Goal: Task Accomplishment & Management: Manage account settings

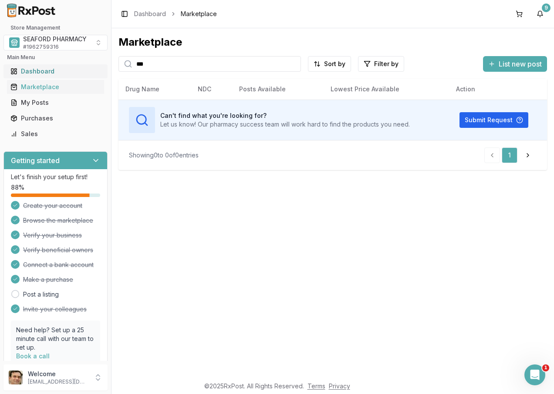
click at [49, 71] on div "Dashboard" at bounding box center [55, 71] width 90 height 9
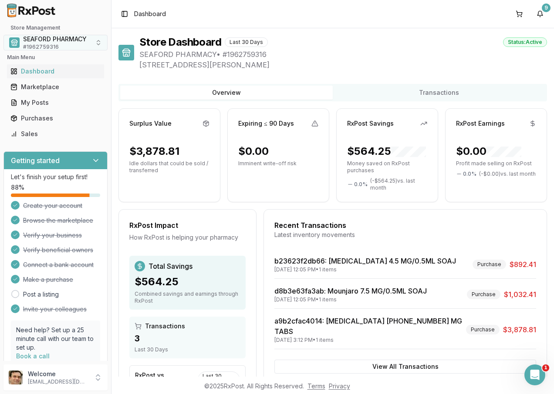
click at [74, 40] on span "SEAFORD PHARMACY" at bounding box center [55, 39] width 64 height 9
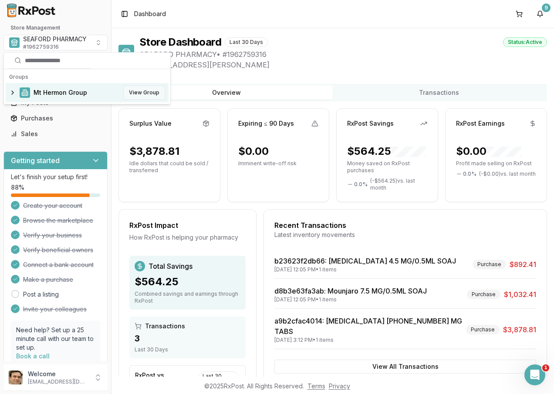
click at [147, 91] on button "View Group" at bounding box center [144, 93] width 42 height 14
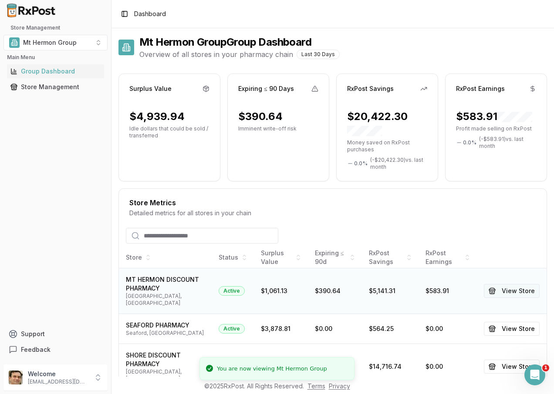
click at [505, 286] on button "View Store" at bounding box center [511, 291] width 56 height 14
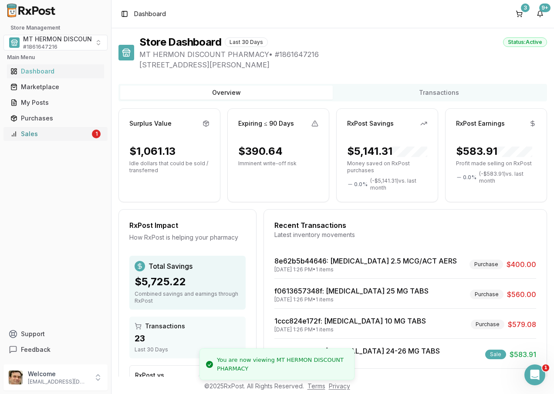
click at [53, 137] on div "Sales" at bounding box center [50, 134] width 80 height 9
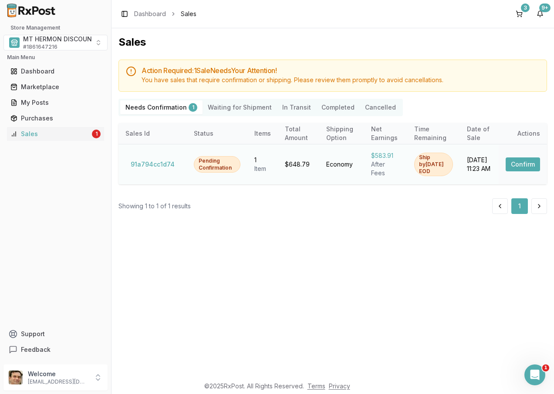
click at [529, 164] on button "Confirm" at bounding box center [522, 165] width 34 height 14
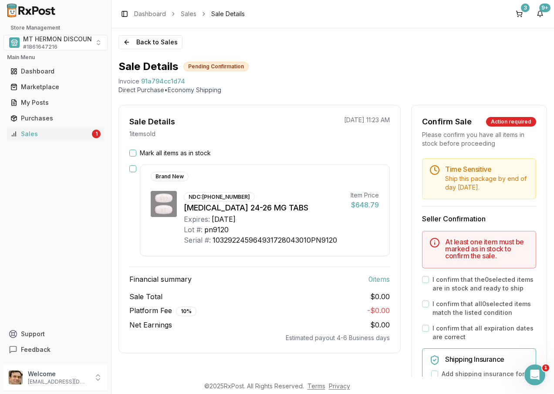
click at [133, 153] on button "Mark all items as in stock" at bounding box center [132, 153] width 7 height 7
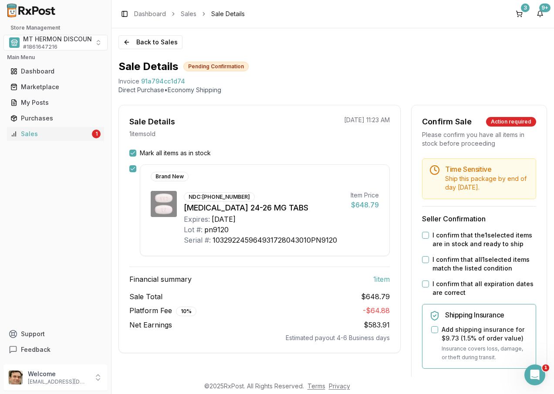
click at [422, 235] on button "I confirm that the 1 selected items are in stock and ready to ship" at bounding box center [425, 235] width 7 height 7
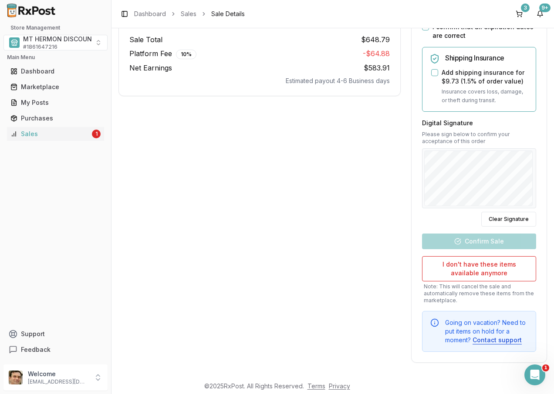
scroll to position [214, 0]
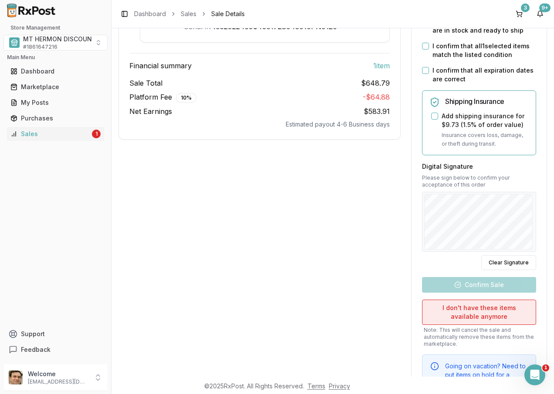
click at [458, 307] on button "I don't have these items available anymore" at bounding box center [479, 312] width 114 height 25
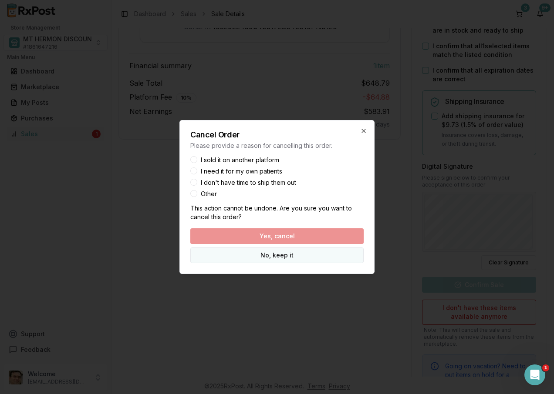
click at [277, 255] on button "No, keep it" at bounding box center [276, 256] width 173 height 16
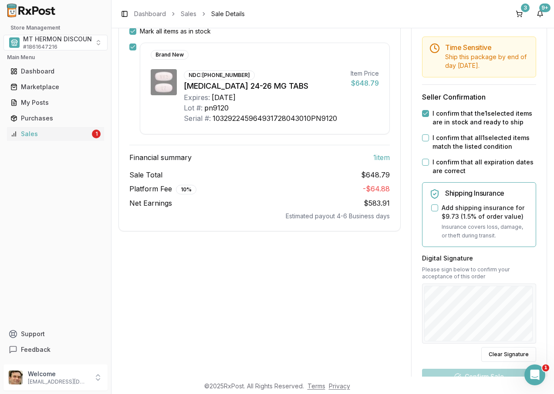
scroll to position [0, 0]
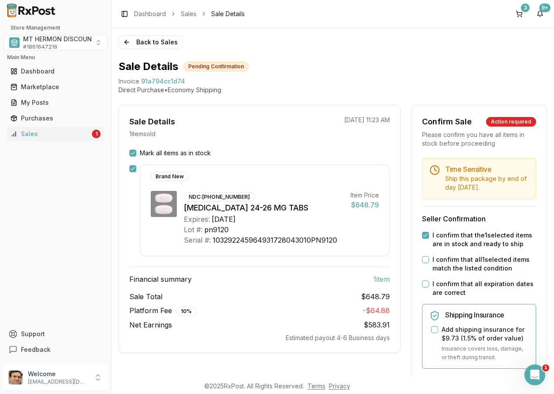
click at [422, 235] on button "I confirm that the 1 selected items are in stock and ready to ship" at bounding box center [425, 235] width 7 height 7
drag, startPoint x: 183, startPoint y: 81, endPoint x: 138, endPoint y: 84, distance: 44.9
click at [138, 84] on div "Invoice 91a794cc1d74" at bounding box center [332, 81] width 428 height 9
drag, startPoint x: 138, startPoint y: 84, endPoint x: 146, endPoint y: 84, distance: 8.3
copy div "91a794cc1d74"
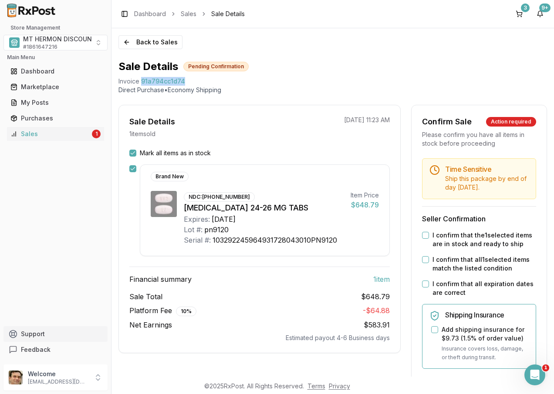
click at [31, 335] on button "Support" at bounding box center [55, 334] width 104 height 16
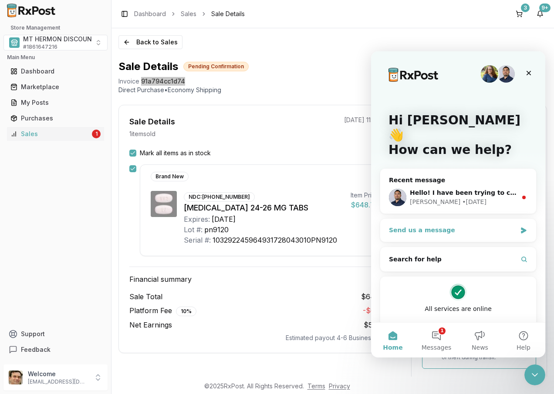
click at [441, 226] on div "Send us a message" at bounding box center [453, 230] width 128 height 9
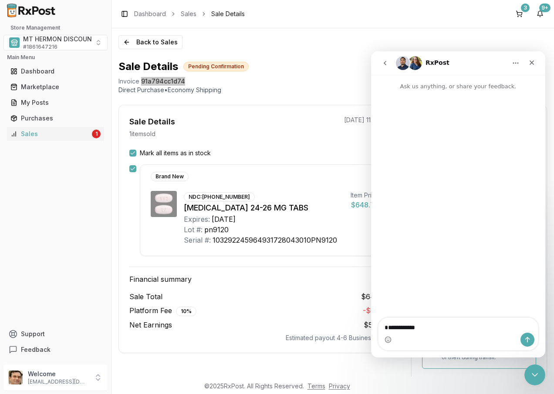
type textarea "**********"
drag, startPoint x: 528, startPoint y: 338, endPoint x: 502, endPoint y: 336, distance: 26.2
click at [528, 337] on icon "Send a message…" at bounding box center [527, 339] width 7 height 7
type textarea "*****"
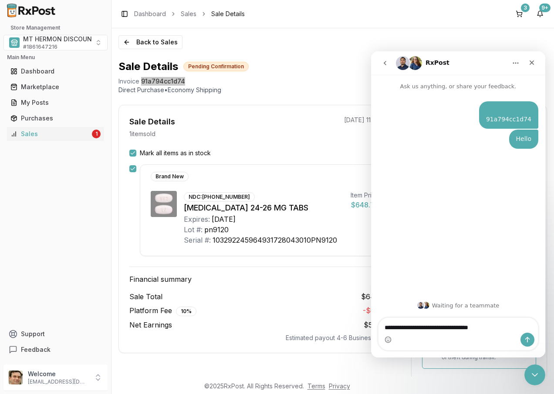
type textarea "**********"
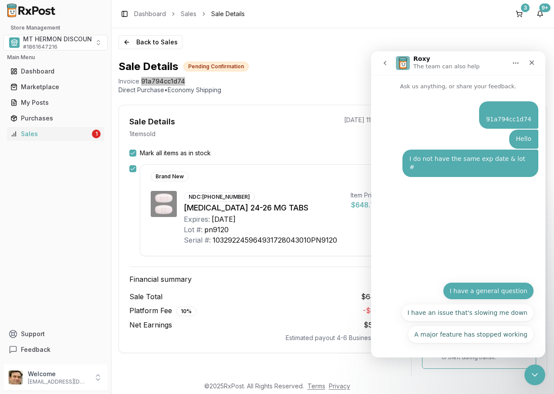
click at [480, 295] on button "I have a general question" at bounding box center [488, 290] width 91 height 17
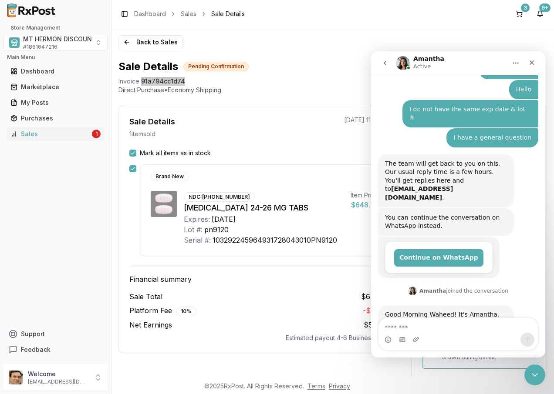
scroll to position [66, 0]
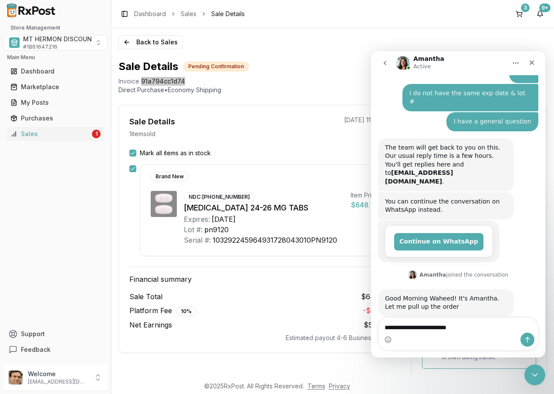
type textarea "**********"
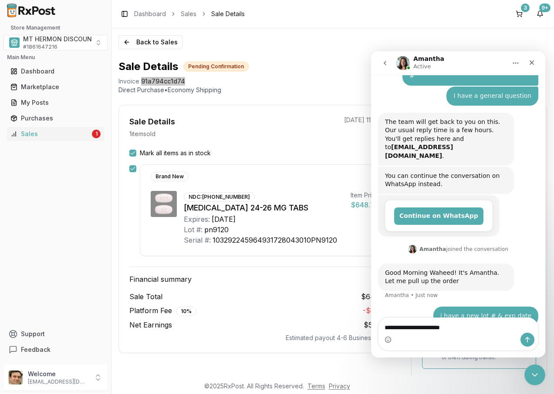
type textarea "**********"
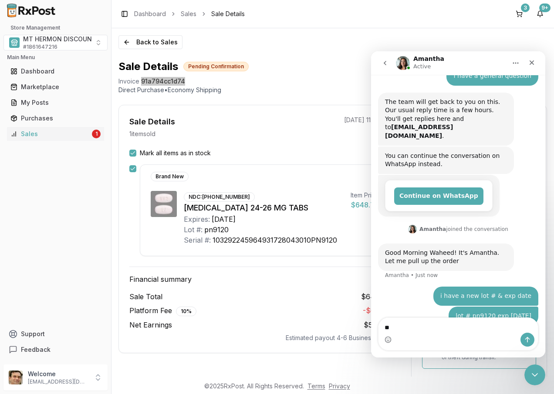
type textarea "*"
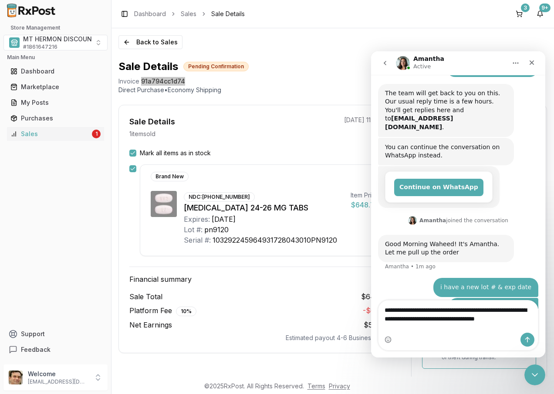
scroll to position [129, 0]
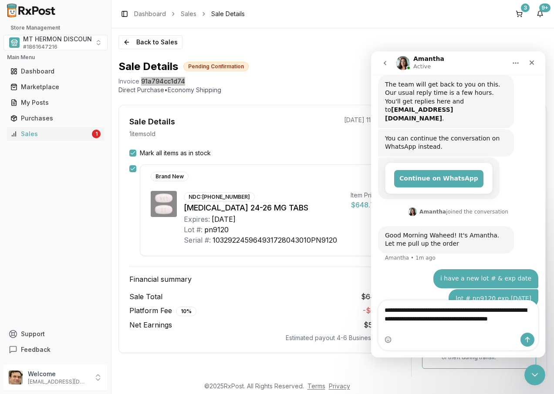
type textarea "**********"
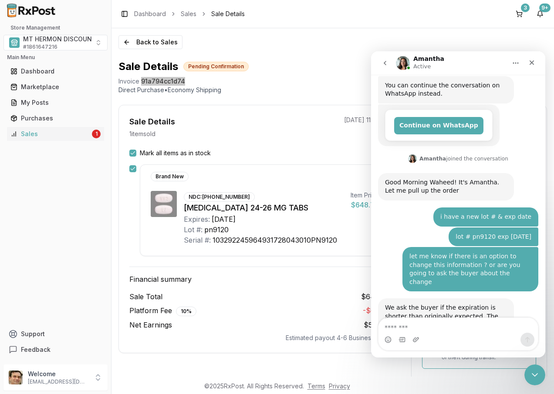
scroll to position [191, 0]
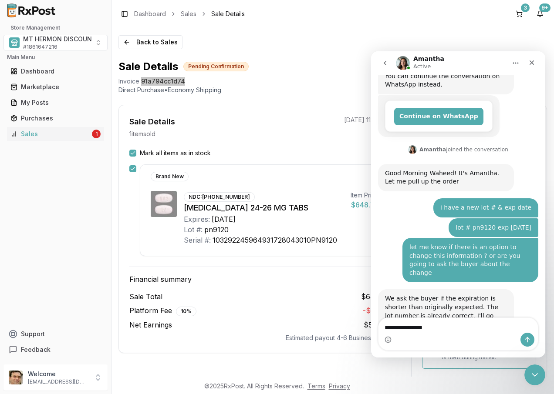
type textarea "**********"
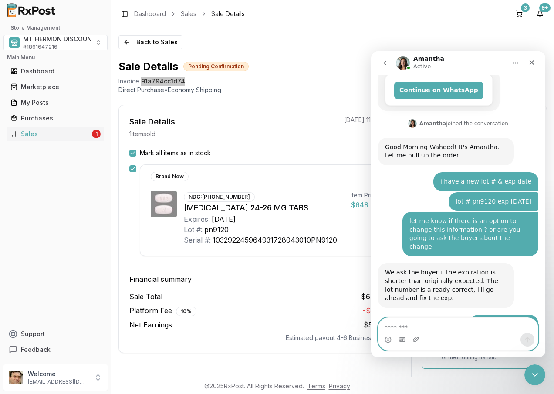
scroll to position [260, 0]
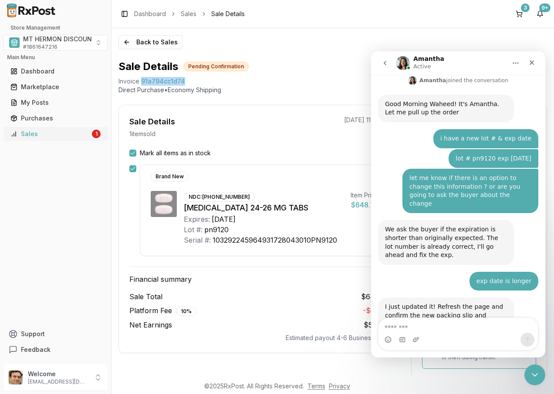
click at [55, 133] on div "Sales" at bounding box center [50, 134] width 80 height 9
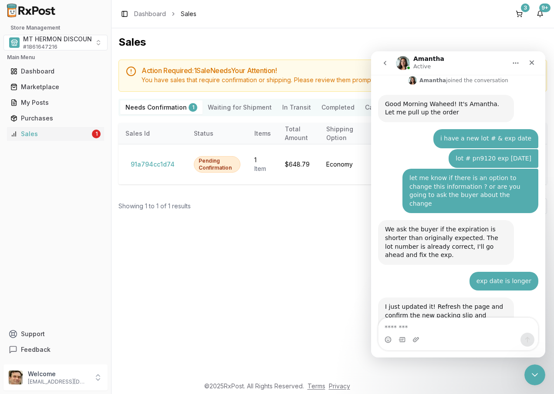
click at [53, 197] on div "Store Management MT HERMON DISCOUNT PHARMACY # 1861647216 Main Menu Dashboard M…" at bounding box center [55, 191] width 111 height 340
click at [31, 69] on div "Dashboard" at bounding box center [55, 71] width 90 height 9
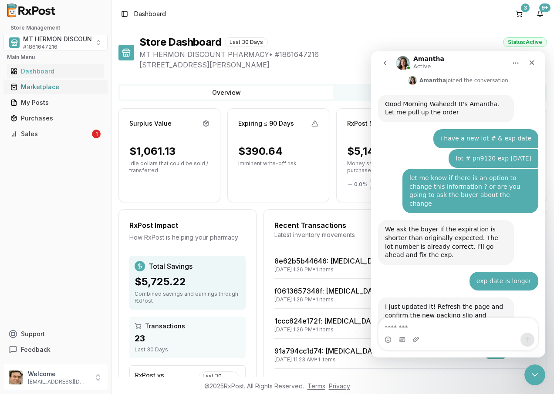
click at [49, 87] on div "Marketplace" at bounding box center [55, 87] width 90 height 9
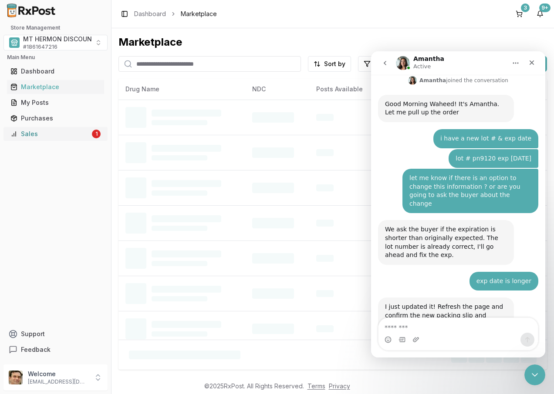
click at [40, 134] on div "Sales" at bounding box center [50, 134] width 80 height 9
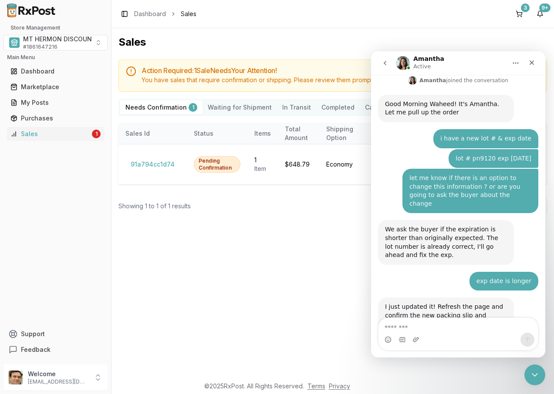
click at [512, 66] on icon "Home" at bounding box center [515, 63] width 7 height 7
click at [383, 64] on icon "go back" at bounding box center [384, 63] width 7 height 7
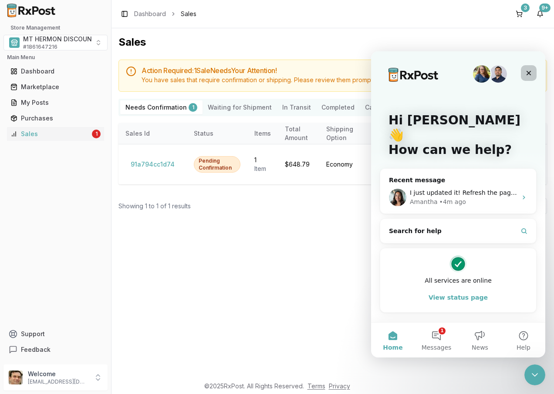
click at [530, 74] on icon "Close" at bounding box center [528, 73] width 7 height 7
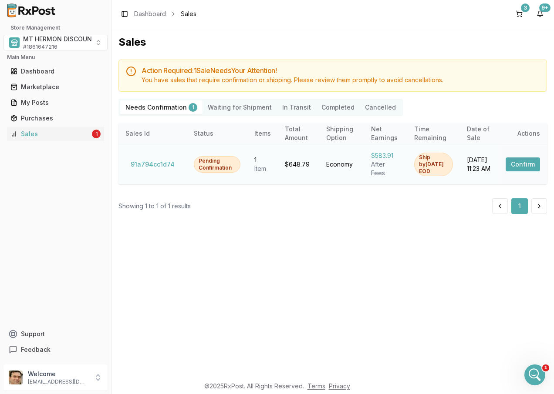
click at [527, 163] on button "Confirm" at bounding box center [522, 165] width 34 height 14
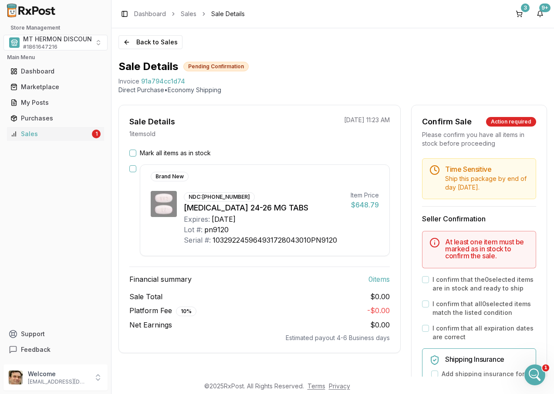
click at [132, 153] on button "Mark all items as in stock" at bounding box center [132, 153] width 7 height 7
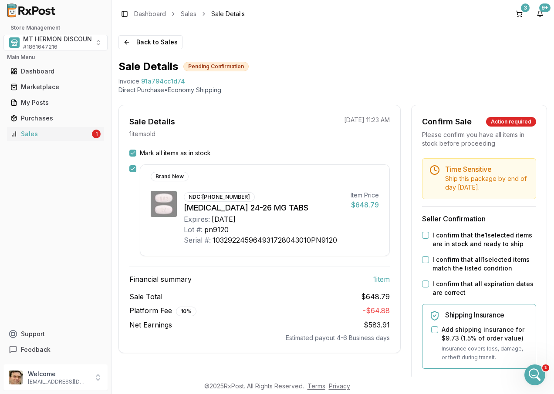
click at [425, 236] on button "I confirm that the 1 selected items are in stock and ready to ship" at bounding box center [425, 235] width 7 height 7
drag, startPoint x: 423, startPoint y: 258, endPoint x: 424, endPoint y: 262, distance: 4.4
click at [423, 259] on button "I confirm that all 1 selected items match the listed condition" at bounding box center [425, 259] width 7 height 7
click at [423, 286] on button "I confirm that all expiration dates are correct" at bounding box center [425, 284] width 7 height 7
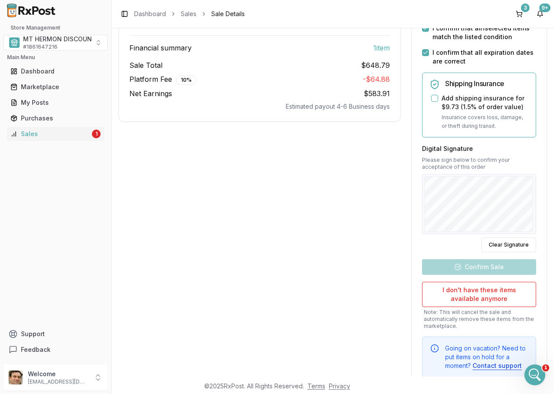
scroll to position [214, 0]
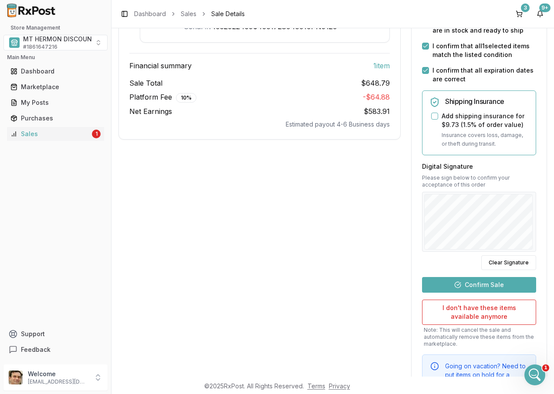
click at [479, 285] on button "Confirm Sale" at bounding box center [479, 285] width 114 height 16
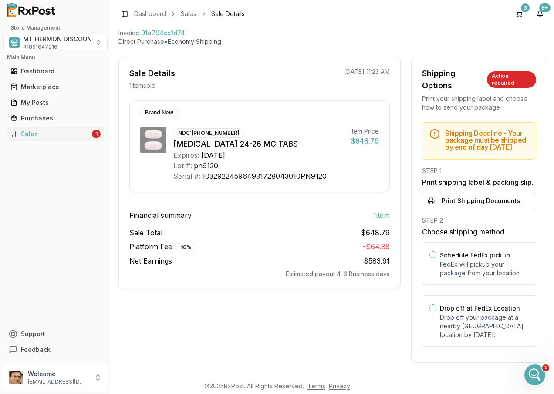
scroll to position [66, 0]
click at [430, 308] on button "Drop off at FedEx Location" at bounding box center [432, 308] width 7 height 7
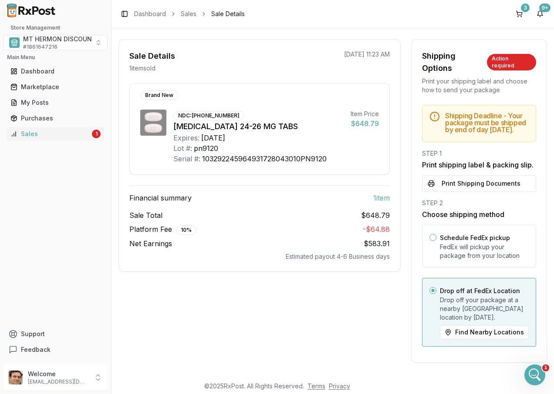
scroll to position [83, 0]
click at [471, 185] on button "Print Shipping Documents" at bounding box center [479, 183] width 114 height 17
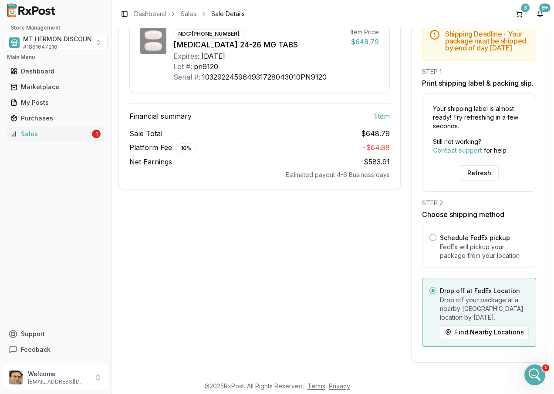
scroll to position [165, 0]
click at [477, 171] on button "Refresh" at bounding box center [479, 173] width 39 height 16
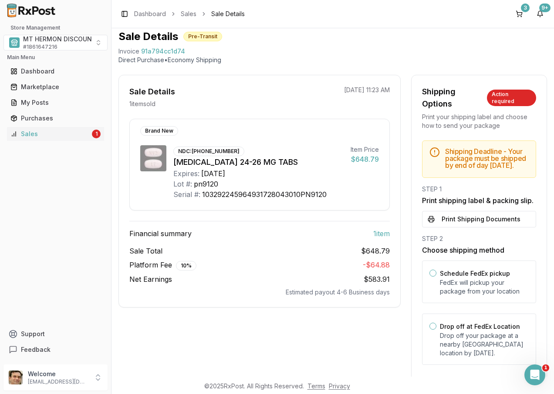
scroll to position [44, 0]
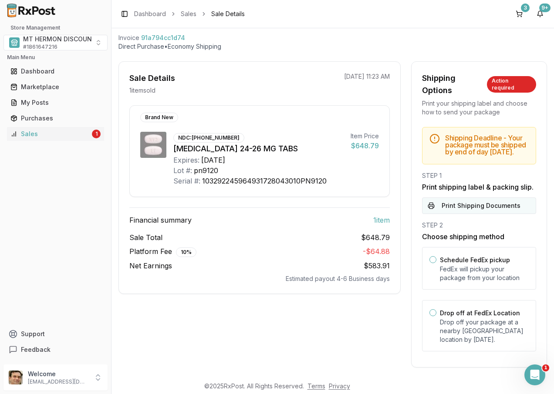
click at [474, 214] on button "Print Shipping Documents" at bounding box center [479, 206] width 114 height 17
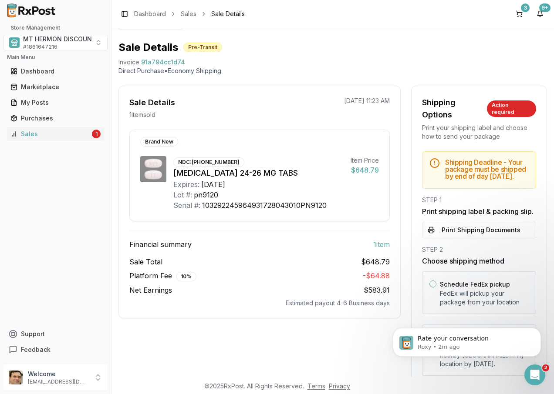
scroll to position [0, 0]
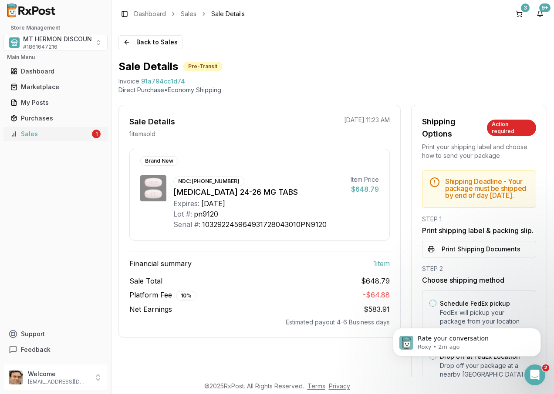
click at [38, 133] on div "Sales" at bounding box center [50, 134] width 80 height 9
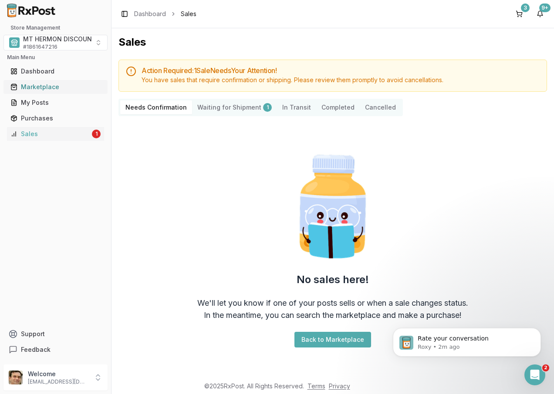
click at [45, 87] on div "Marketplace" at bounding box center [55, 87] width 90 height 9
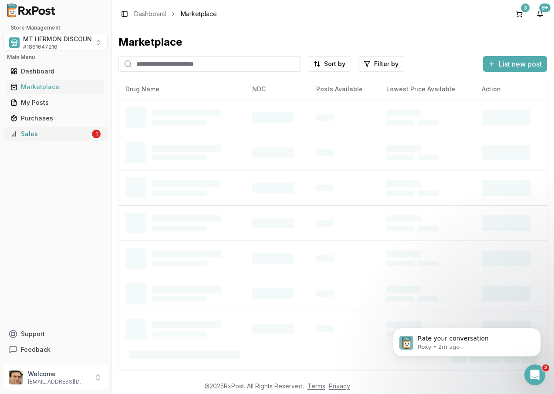
click at [34, 135] on div "Sales" at bounding box center [50, 134] width 80 height 9
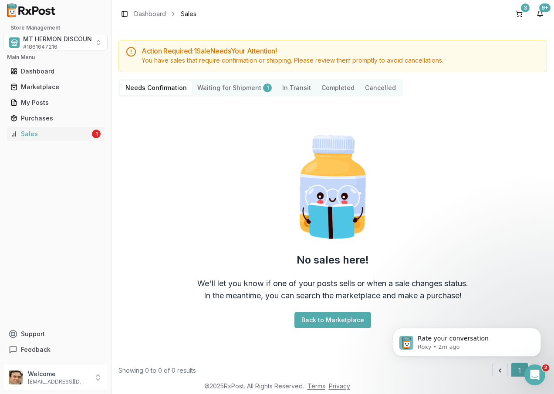
scroll to position [35, 0]
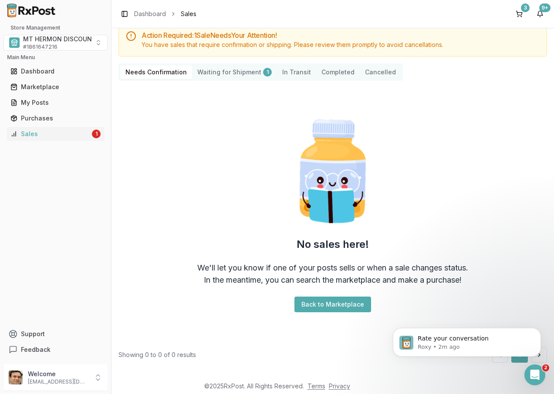
click at [146, 34] on h5 "Action Required: 1 Sale Need s Your Attention!" at bounding box center [340, 35] width 398 height 7
click at [534, 373] on icon "Open Intercom Messenger" at bounding box center [533, 373] width 6 height 7
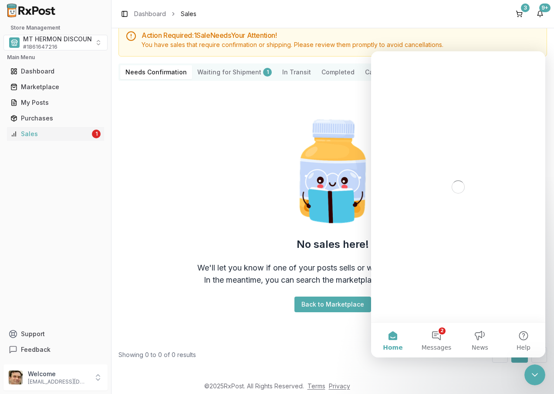
scroll to position [0, 0]
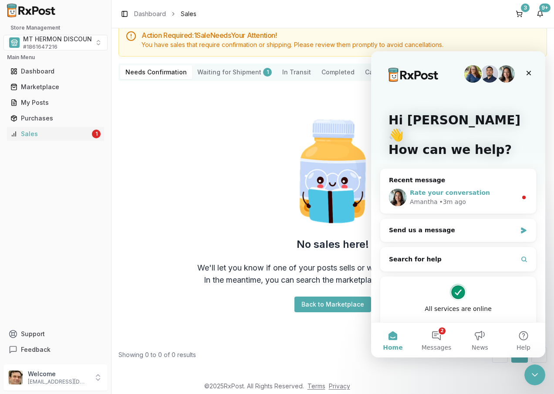
click at [443, 198] on div "• 3m ago" at bounding box center [452, 202] width 27 height 9
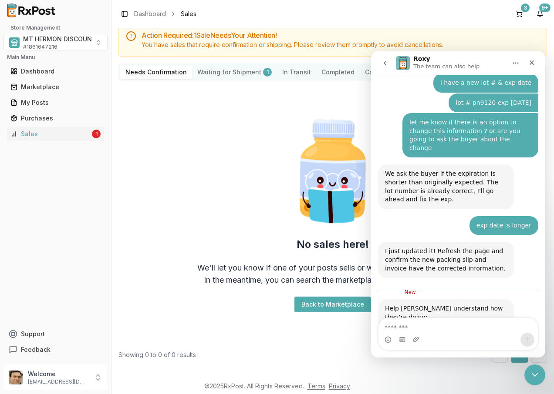
scroll to position [353, 0]
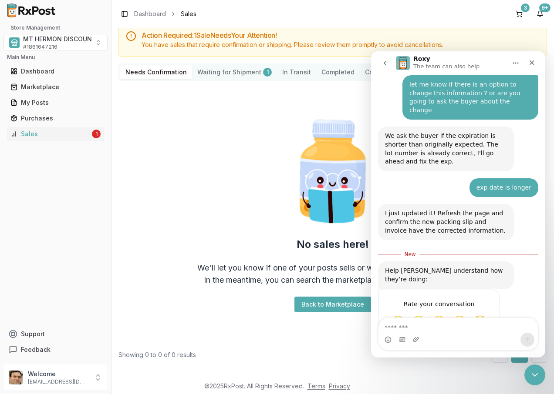
click at [413, 332] on textarea "Message…" at bounding box center [457, 325] width 159 height 15
click at [440, 332] on textarea "Message…" at bounding box center [457, 325] width 159 height 15
type textarea "**********"
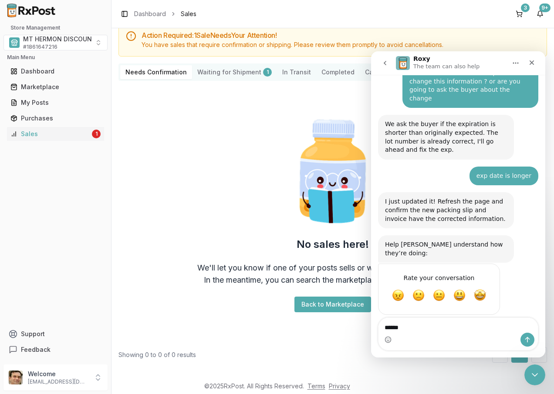
type textarea "******"
click at [495, 322] on div "all set, shipping out today Waheed • Just now" at bounding box center [489, 331] width 97 height 19
click at [527, 341] on icon "Send a message…" at bounding box center [527, 339] width 7 height 7
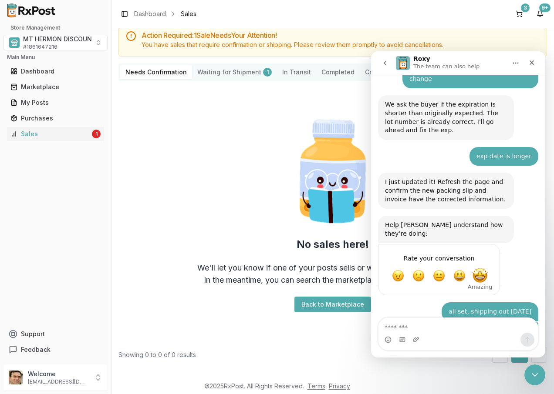
click at [482, 268] on span "Amazing" at bounding box center [480, 276] width 16 height 16
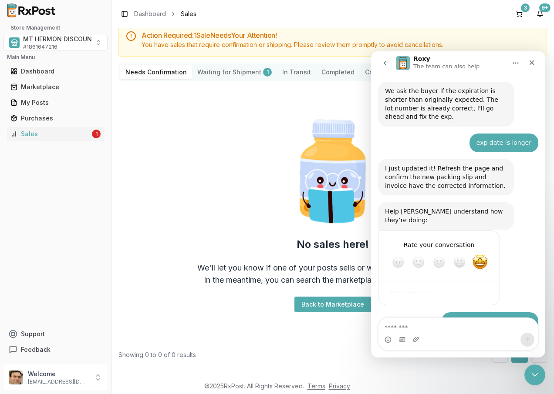
scroll to position [407, 0]
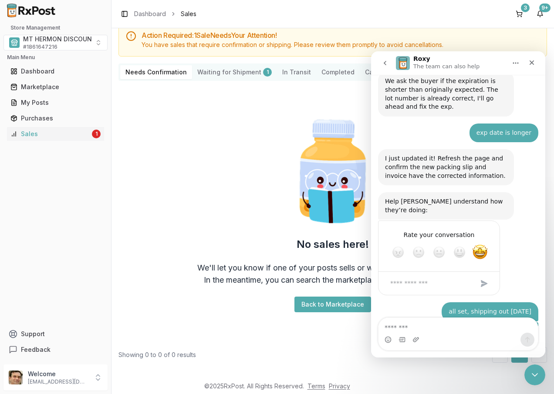
click at [482, 275] on div "Submit" at bounding box center [483, 283] width 17 height 17
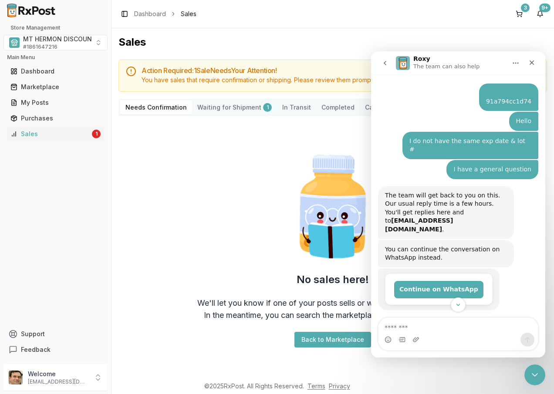
scroll to position [0, 0]
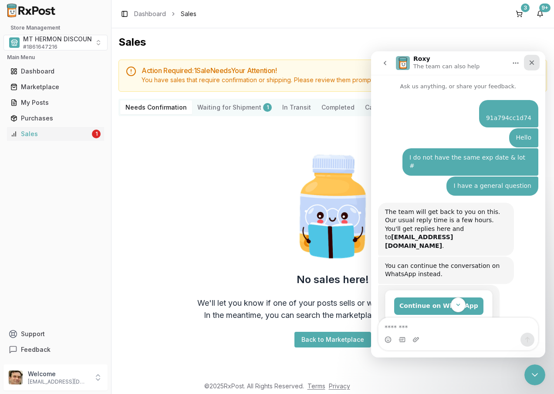
click at [531, 64] on icon "Close" at bounding box center [531, 62] width 7 height 7
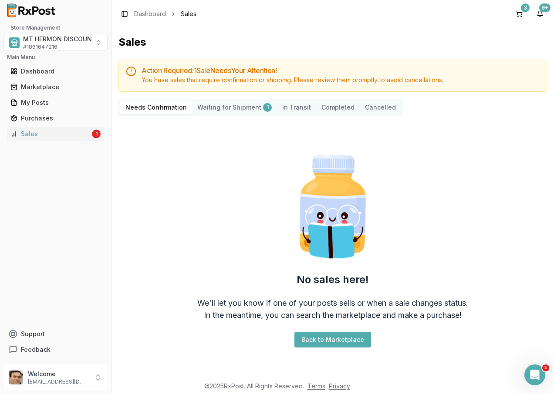
scroll to position [373, 0]
click at [57, 74] on div "Dashboard" at bounding box center [55, 71] width 90 height 9
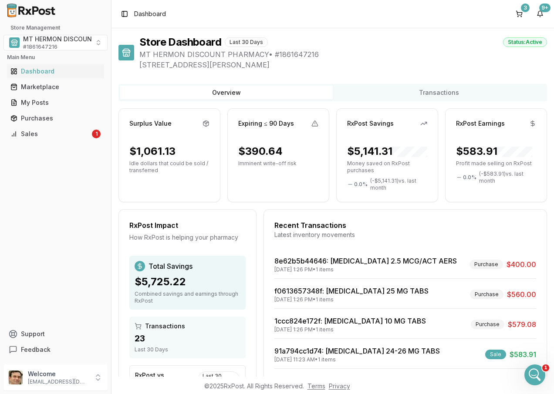
scroll to position [407, 0]
click at [31, 131] on div "Sales" at bounding box center [50, 134] width 80 height 9
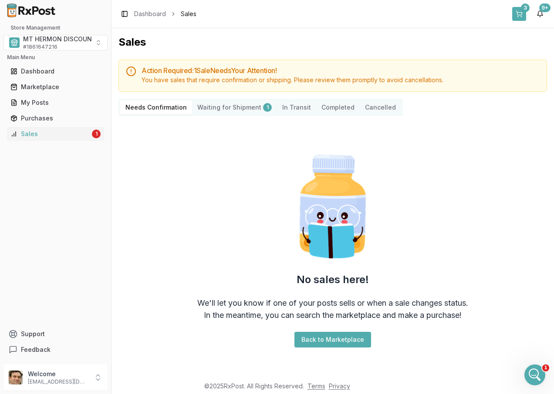
click at [524, 10] on div "3" at bounding box center [524, 7] width 9 height 9
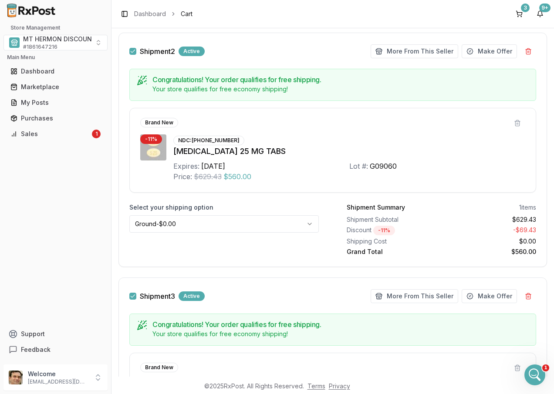
scroll to position [392, 0]
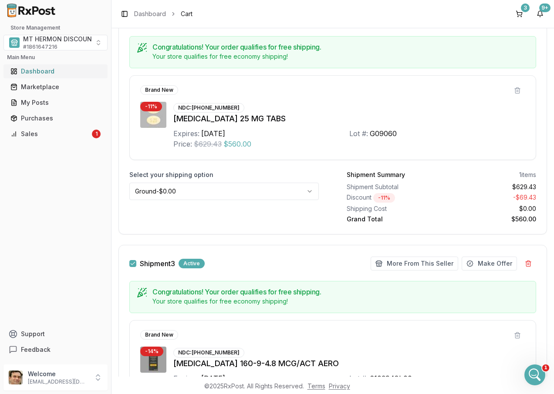
click at [38, 71] on div "Dashboard" at bounding box center [55, 71] width 90 height 9
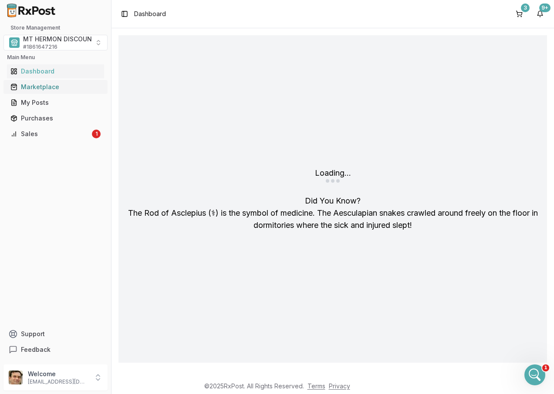
click at [53, 90] on div "Marketplace" at bounding box center [55, 87] width 90 height 9
